Goal: Find specific page/section: Find specific page/section

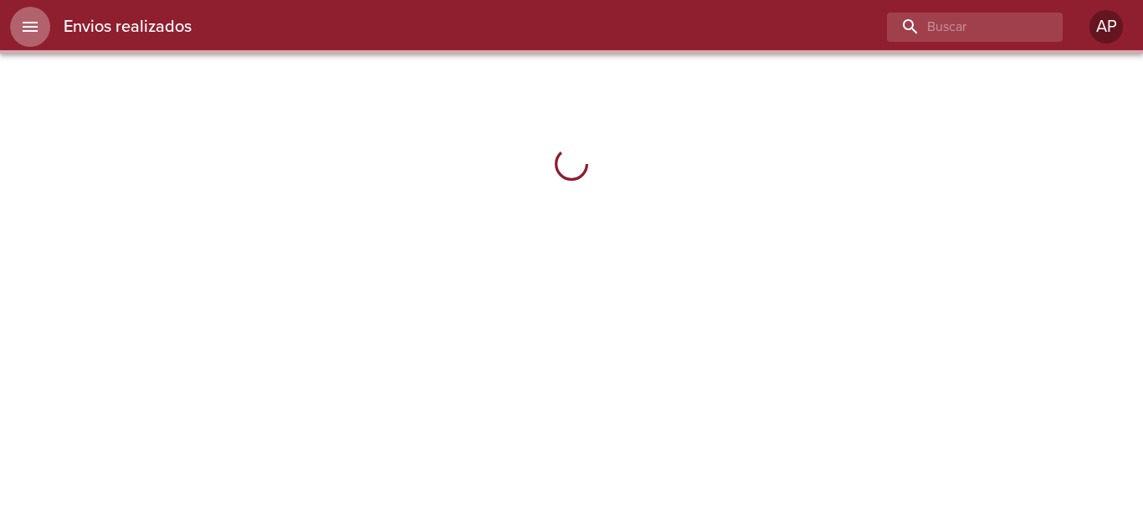
click at [32, 37] on button "menu" at bounding box center [30, 27] width 40 height 40
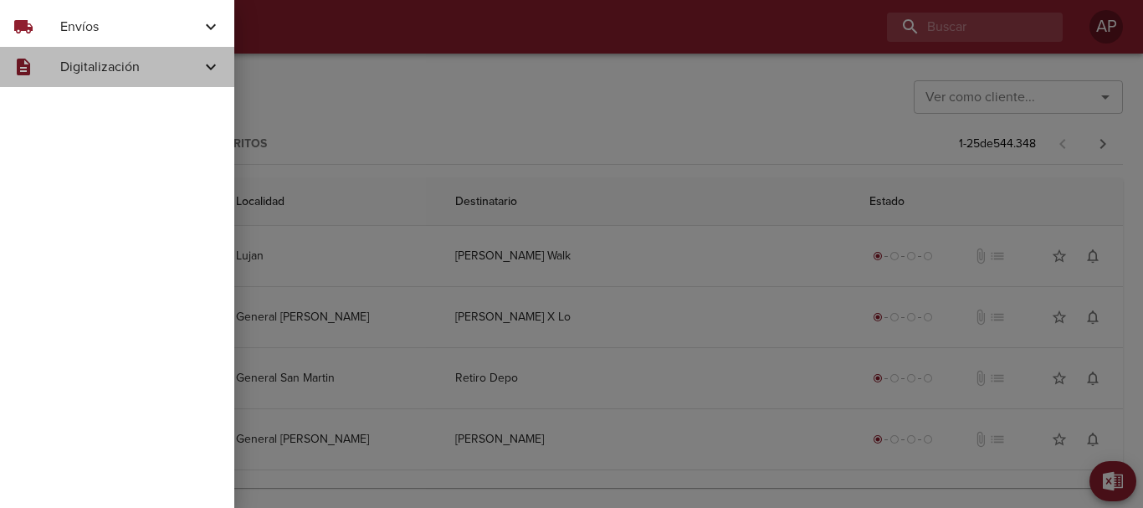
click at [64, 64] on span "Digitalización" at bounding box center [130, 67] width 141 height 20
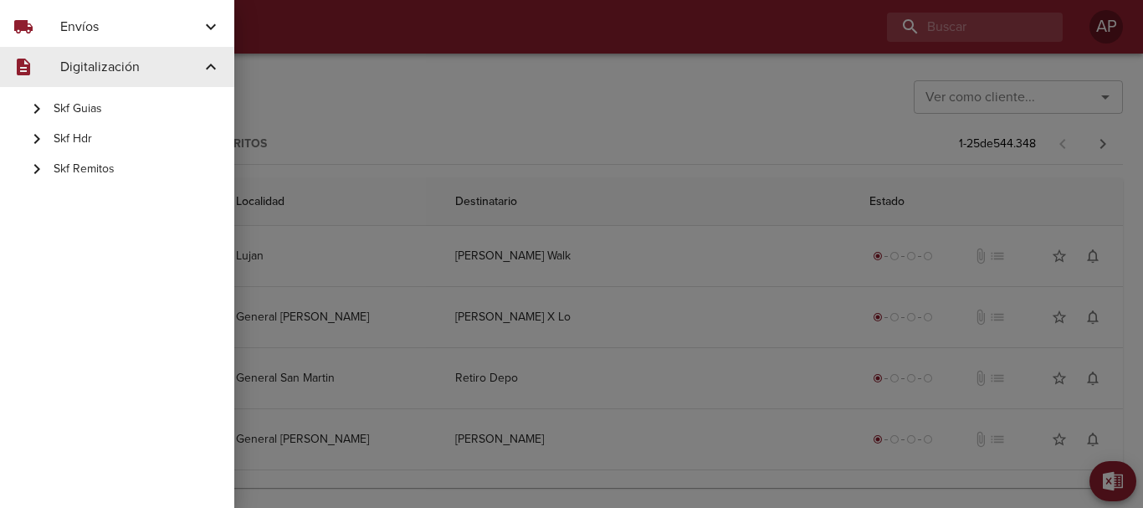
click at [102, 167] on span "Skf Remitos" at bounding box center [137, 169] width 167 height 17
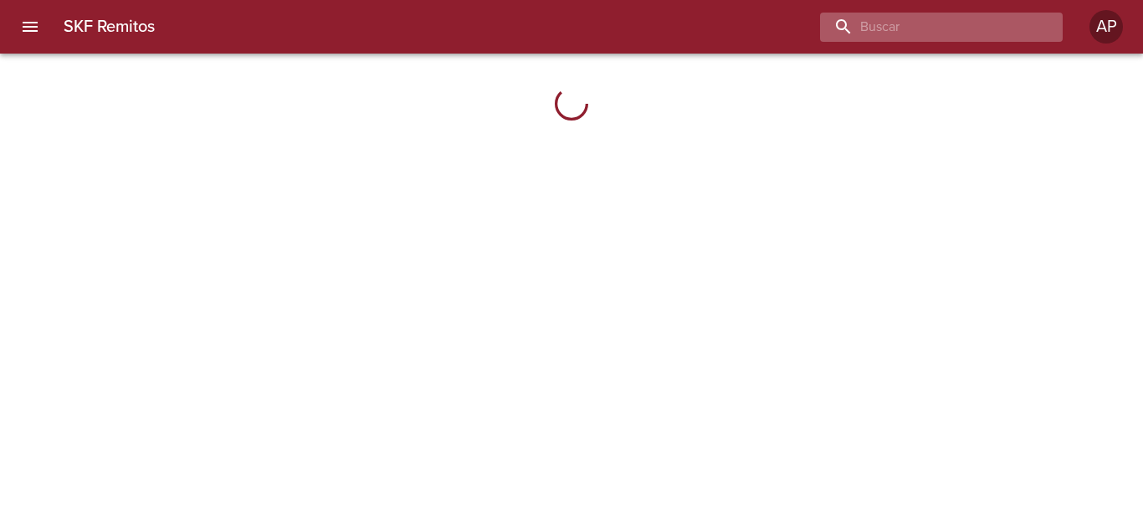
click at [1000, 33] on input "buscar" at bounding box center [927, 27] width 214 height 29
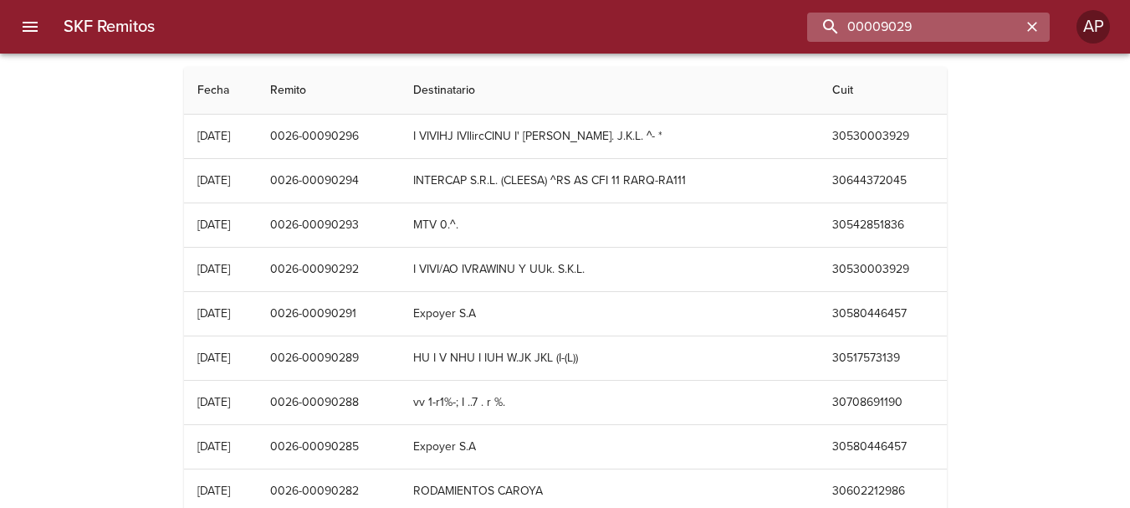
type input "00009029"
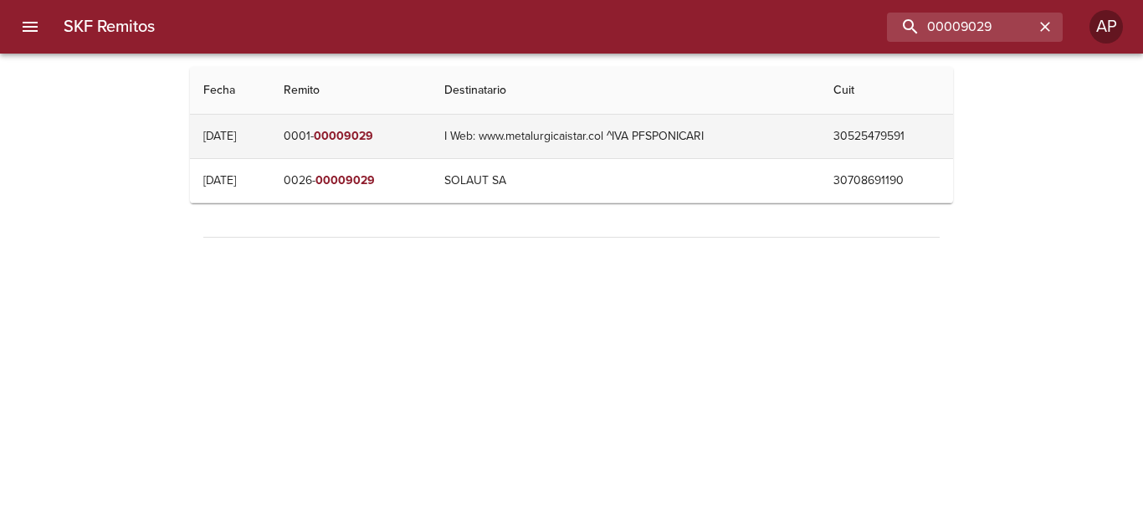
click at [370, 142] on em "00009029" at bounding box center [343, 136] width 59 height 14
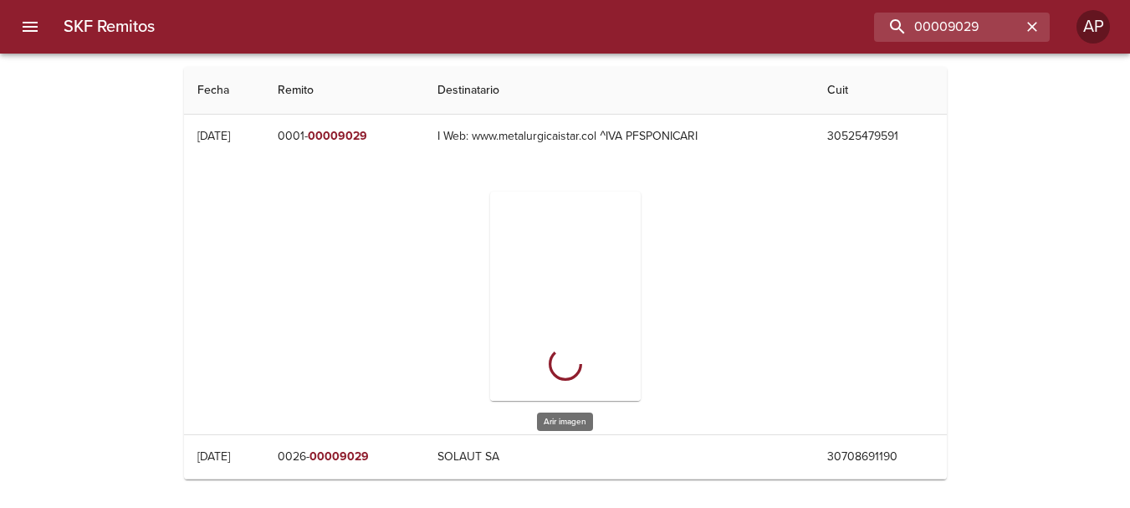
click at [572, 283] on div "Table digitalización - SKF Remitos" at bounding box center [565, 296] width 151 height 209
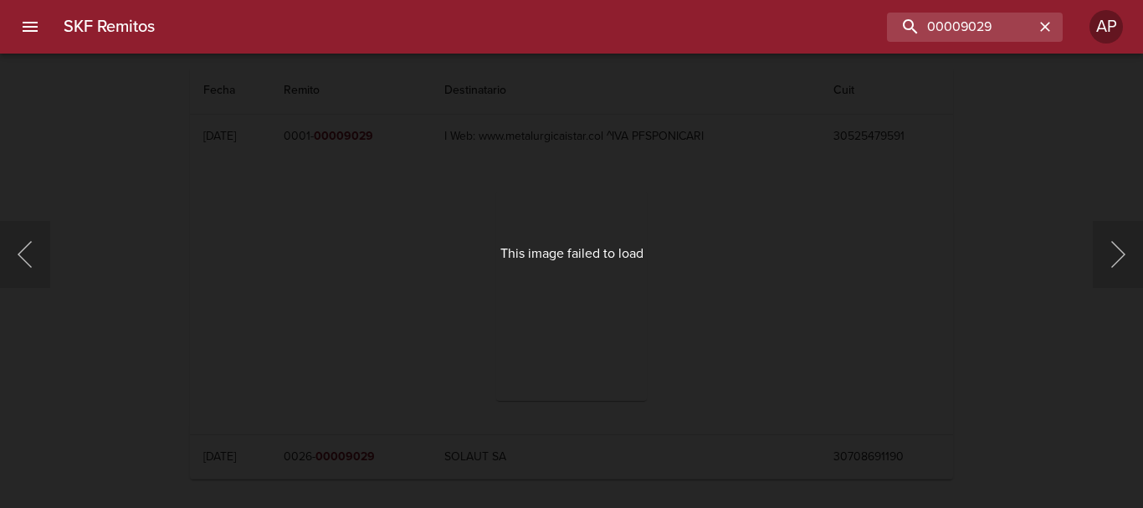
click at [890, 271] on div "This image failed to load" at bounding box center [571, 254] width 1143 height 508
click at [1080, 182] on div "This image failed to load" at bounding box center [571, 254] width 1143 height 508
click at [751, 285] on div "This image failed to load" at bounding box center [571, 254] width 1143 height 508
click at [745, 315] on div "This image failed to load" at bounding box center [571, 254] width 1143 height 508
click at [743, 319] on div "This image failed to load" at bounding box center [571, 254] width 1143 height 508
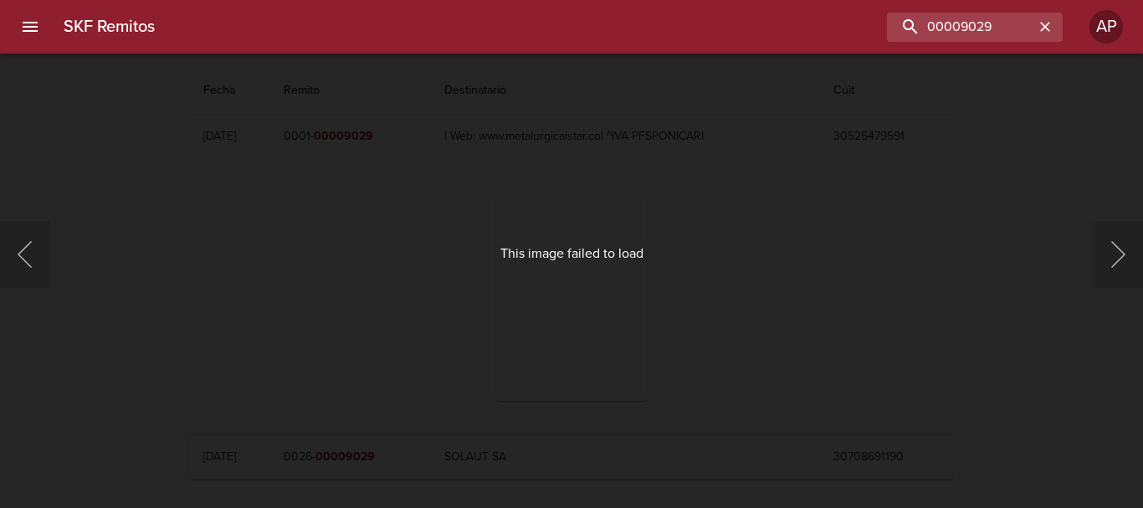
drag, startPoint x: 743, startPoint y: 319, endPoint x: 876, endPoint y: 197, distance: 180.0
click at [762, 290] on div "This image failed to load" at bounding box center [571, 254] width 1143 height 508
click at [1011, 24] on input "00009029" at bounding box center [927, 27] width 214 height 29
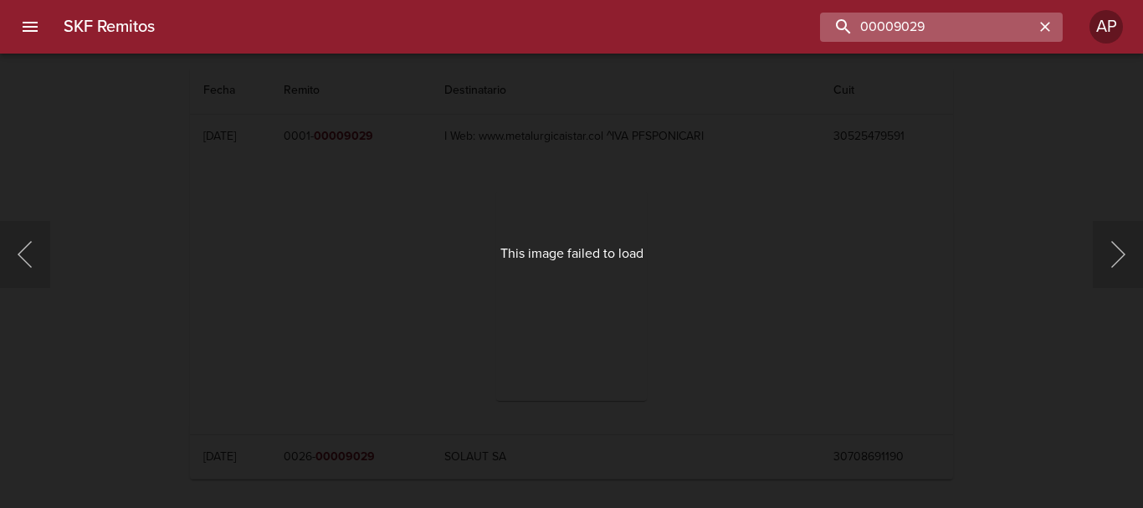
click at [1011, 24] on input "00009029" at bounding box center [927, 27] width 214 height 29
click at [945, 137] on div "This image failed to load" at bounding box center [571, 254] width 1143 height 508
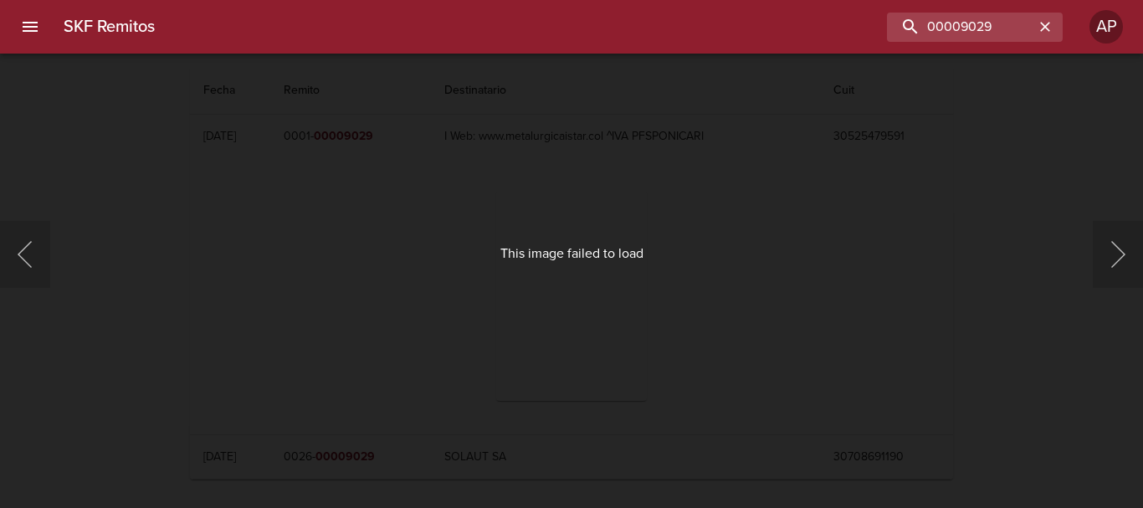
click at [944, 139] on div "This image failed to load" at bounding box center [571, 254] width 1143 height 508
drag, startPoint x: 944, startPoint y: 139, endPoint x: 898, endPoint y: 227, distance: 99.2
click at [936, 152] on div "This image failed to load" at bounding box center [571, 254] width 1143 height 508
click at [1133, 263] on button "Siguiente" at bounding box center [1117, 254] width 50 height 67
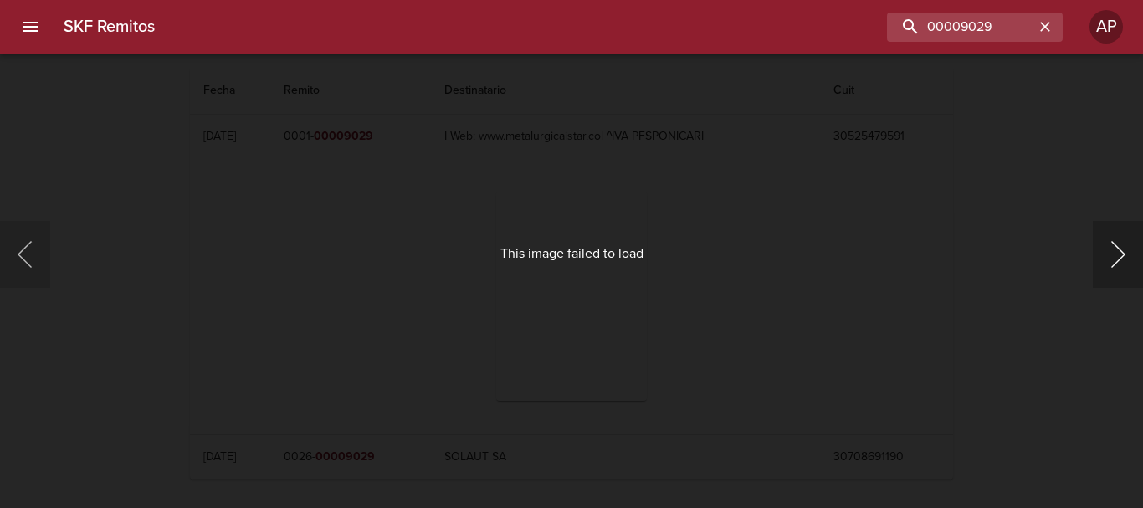
drag, startPoint x: 1133, startPoint y: 263, endPoint x: 1074, endPoint y: 263, distance: 59.4
click at [1133, 263] on button "Siguiente" at bounding box center [1117, 254] width 50 height 67
click at [1041, 37] on button "button" at bounding box center [1045, 27] width 22 height 22
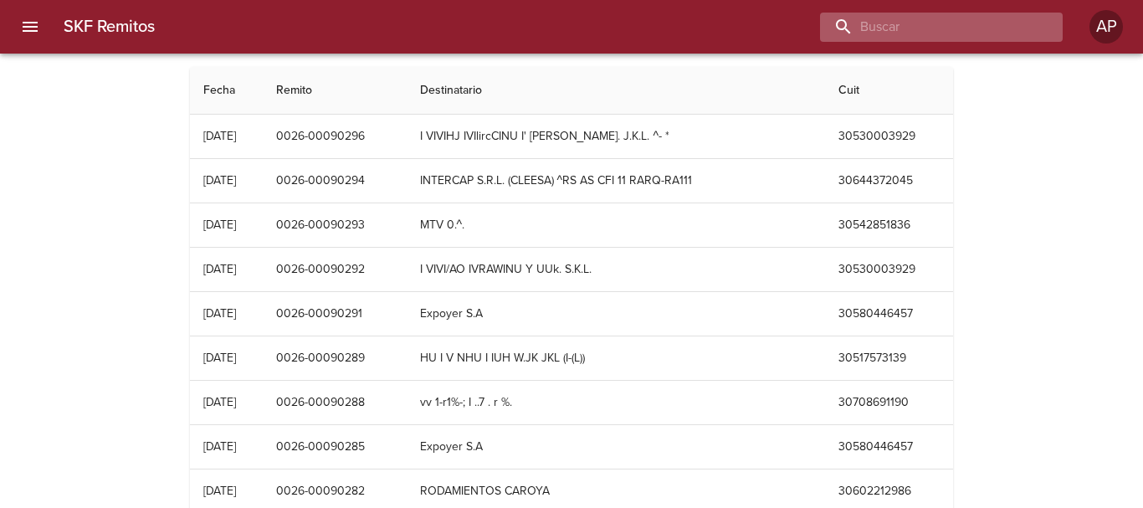
click at [996, 19] on input "buscar" at bounding box center [927, 27] width 214 height 29
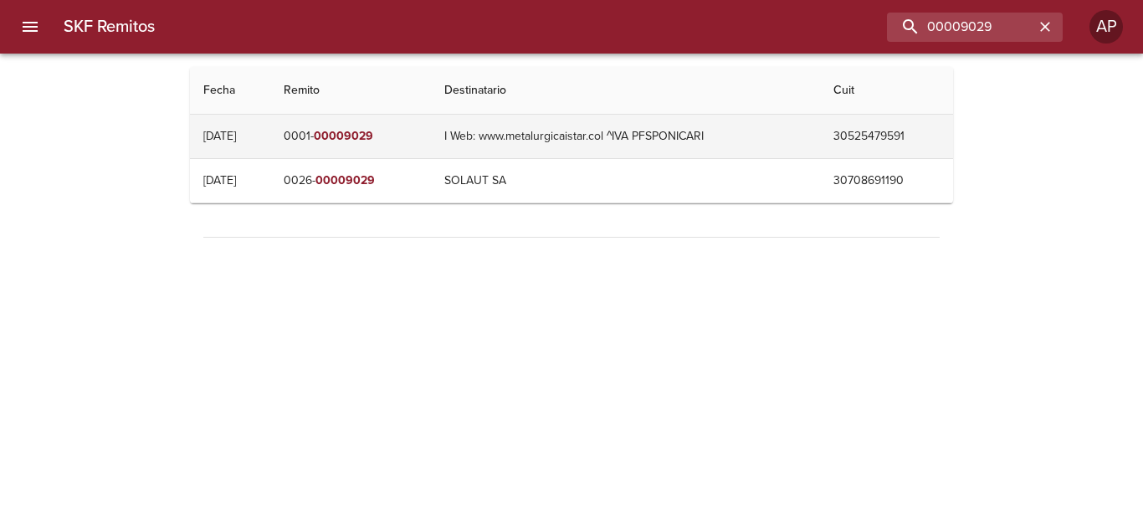
click at [461, 132] on td "I Web: www.metalurgicaistar.col ^IVA PFSPONICARI" at bounding box center [625, 136] width 389 height 43
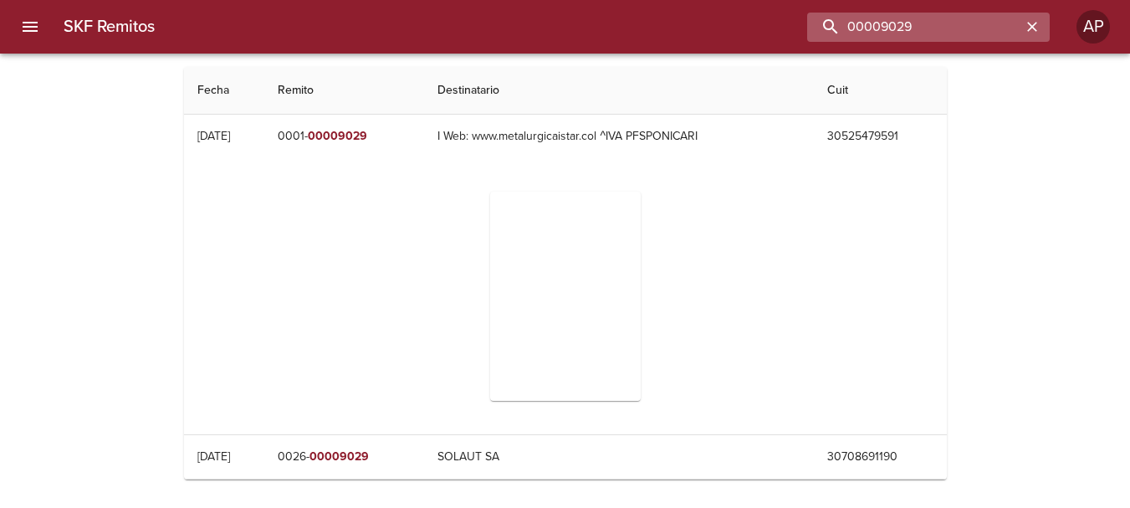
drag, startPoint x: 949, startPoint y: 21, endPoint x: 969, endPoint y: 21, distance: 19.2
click at [969, 21] on input "00009029" at bounding box center [914, 27] width 214 height 29
type input "00082265"
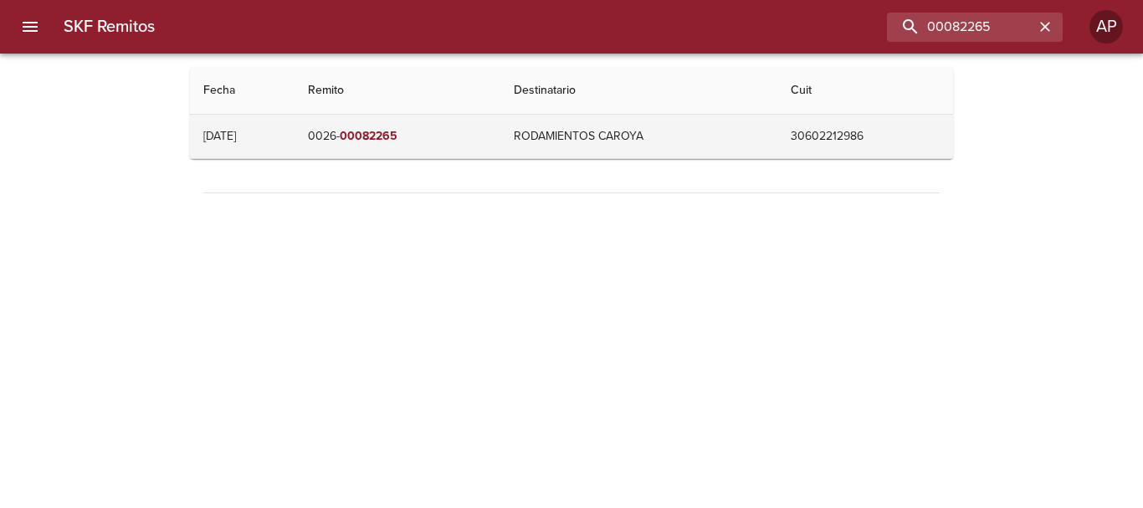
click at [530, 126] on td "RODAMIENTOS CAROYA" at bounding box center [638, 136] width 277 height 43
